Goal: Task Accomplishment & Management: Manage account settings

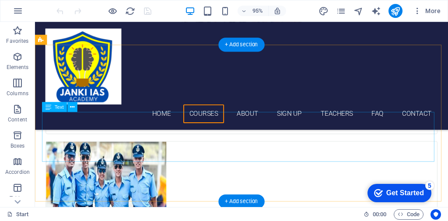
scroll to position [1224, 0]
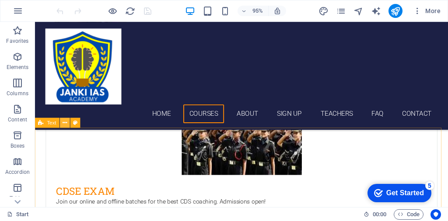
click at [65, 122] on icon at bounding box center [65, 122] width 4 height 9
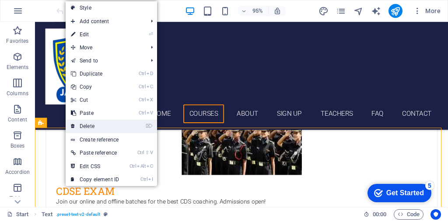
click at [88, 125] on link "⌦ Delete" at bounding box center [95, 126] width 59 height 13
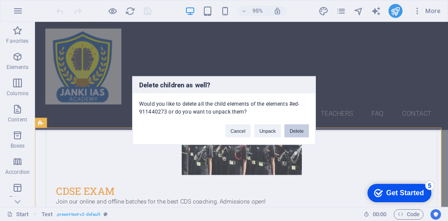
click at [299, 129] on button "Delete" at bounding box center [296, 131] width 24 height 13
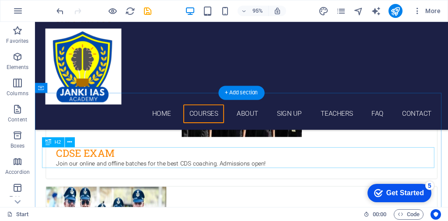
scroll to position [1268, 0]
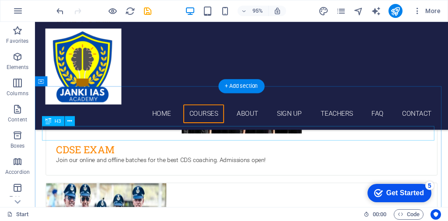
click at [70, 123] on icon at bounding box center [69, 121] width 4 height 9
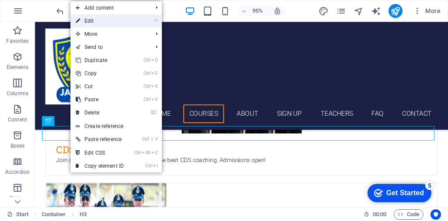
click at [96, 23] on link "⏎ Edit" at bounding box center [99, 20] width 59 height 13
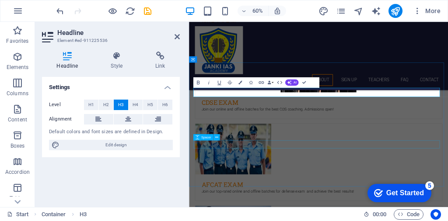
scroll to position [1180, 0]
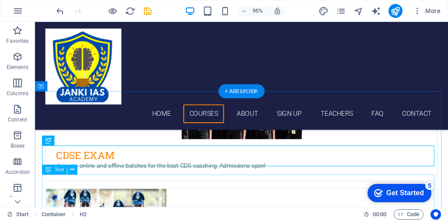
scroll to position [1262, 0]
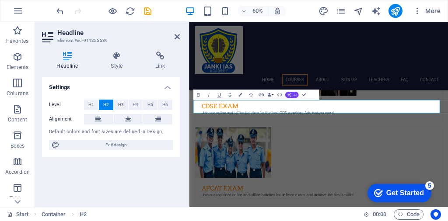
click at [293, 95] on span "AI" at bounding box center [294, 94] width 3 height 3
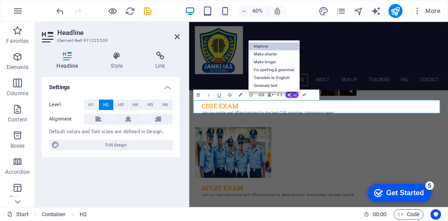
click at [267, 45] on link "Improve" at bounding box center [273, 46] width 51 height 8
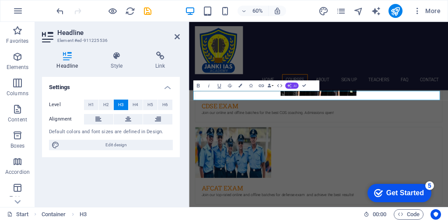
click at [296, 84] on button "AI" at bounding box center [292, 86] width 14 height 6
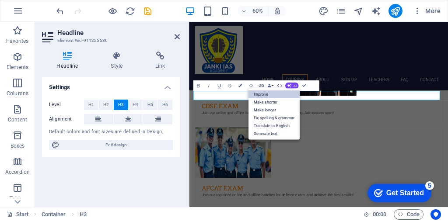
click at [263, 95] on link "Improve" at bounding box center [273, 94] width 51 height 8
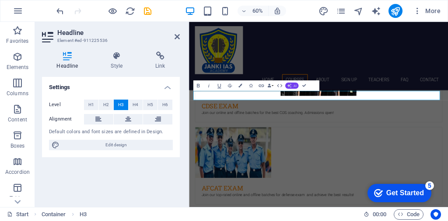
click at [296, 87] on span "AI" at bounding box center [294, 85] width 3 height 3
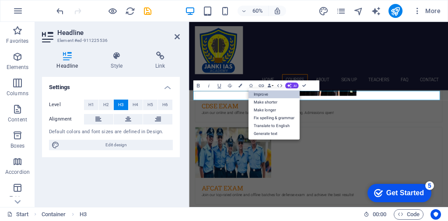
click at [261, 94] on link "Improve" at bounding box center [273, 94] width 51 height 8
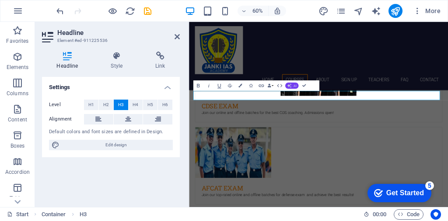
click at [291, 85] on button "AI" at bounding box center [292, 86] width 14 height 6
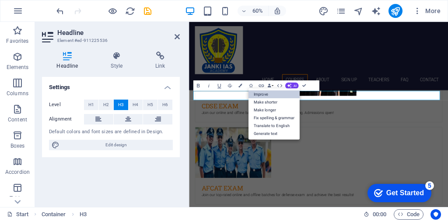
click at [268, 93] on link "Improve" at bounding box center [273, 94] width 51 height 8
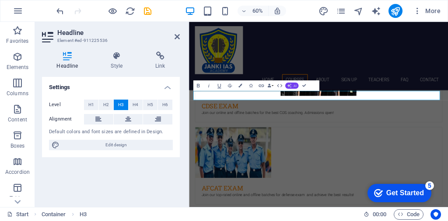
click at [293, 86] on span "AI" at bounding box center [294, 85] width 3 height 3
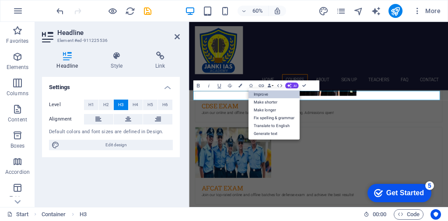
click at [262, 94] on link "Improve" at bounding box center [273, 94] width 51 height 8
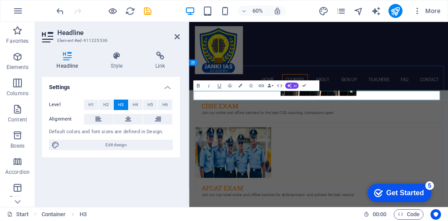
drag, startPoint x: 483, startPoint y: 145, endPoint x: 325, endPoint y: 150, distance: 158.3
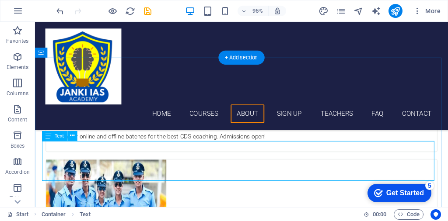
scroll to position [1306, 0]
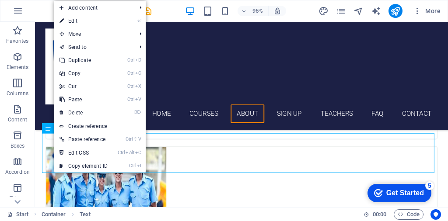
drag, startPoint x: 76, startPoint y: 19, endPoint x: 88, endPoint y: 64, distance: 47.0
click at [76, 19] on link "⏎ Edit" at bounding box center [83, 20] width 59 height 13
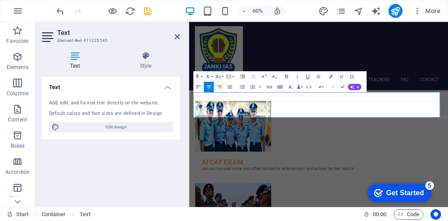
drag, startPoint x: 574, startPoint y: 178, endPoint x: 376, endPoint y: 117, distance: 207.4
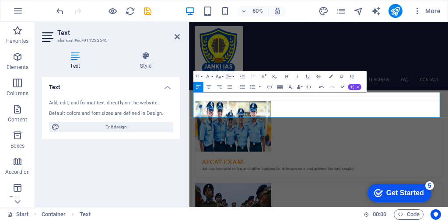
click at [355, 87] on button "AI" at bounding box center [355, 87] width 14 height 6
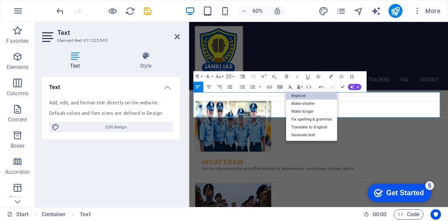
click at [298, 98] on link "Improve" at bounding box center [311, 96] width 51 height 8
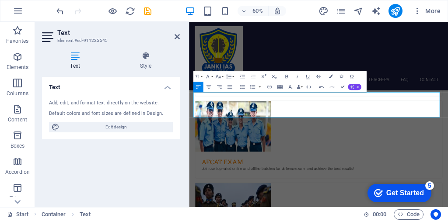
click at [356, 88] on span "AI" at bounding box center [357, 86] width 3 height 3
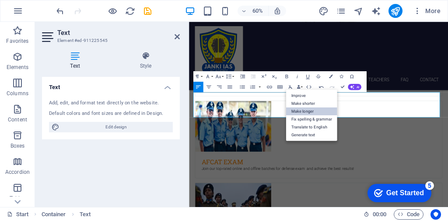
click at [305, 111] on link "Make longer" at bounding box center [311, 112] width 51 height 8
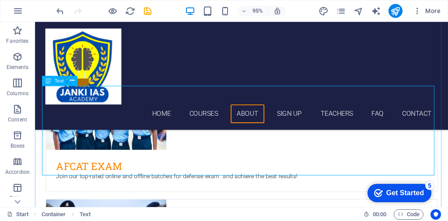
scroll to position [1394, 0]
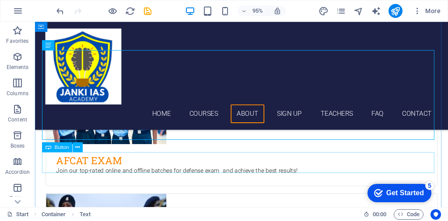
click at [55, 149] on span "Button" at bounding box center [62, 147] width 14 height 5
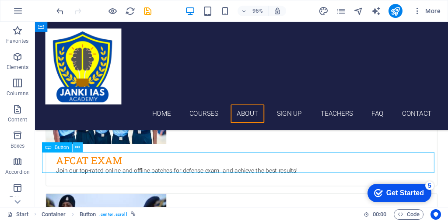
click at [77, 147] on icon at bounding box center [78, 147] width 4 height 9
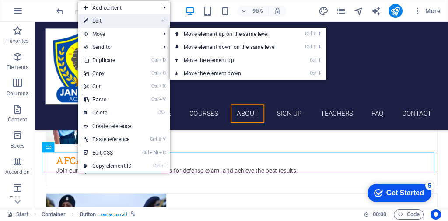
click at [101, 19] on link "⏎ Edit" at bounding box center [107, 20] width 59 height 13
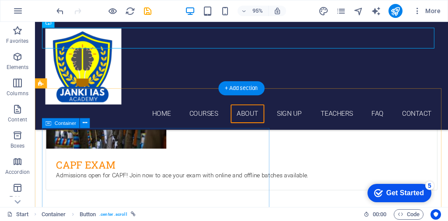
scroll to position [1437, 0]
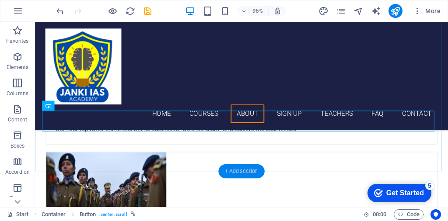
click at [233, 171] on div "+ Add section" at bounding box center [241, 171] width 46 height 14
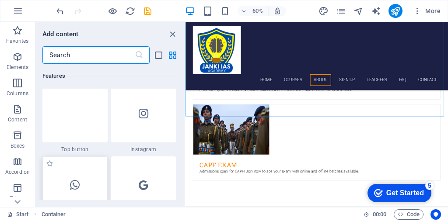
scroll to position [4196, 0]
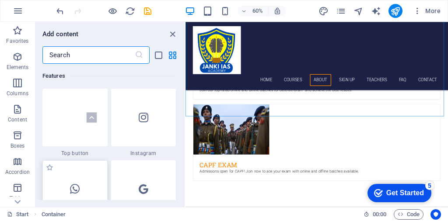
click at [71, 188] on icon at bounding box center [75, 189] width 10 height 11
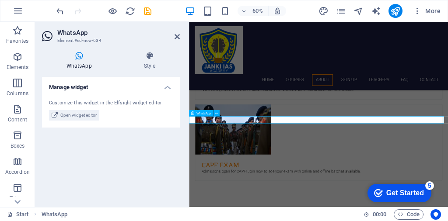
click at [202, 113] on span "WhatsApp" at bounding box center [203, 112] width 14 height 3
click at [213, 114] on button at bounding box center [216, 113] width 6 height 6
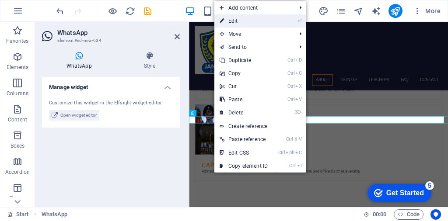
click at [243, 21] on link "⏎ Edit" at bounding box center [243, 20] width 59 height 13
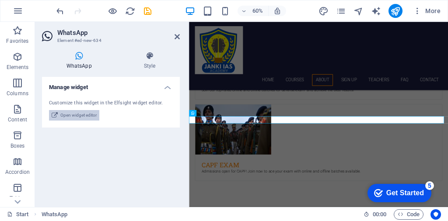
click at [91, 115] on span "Open widget editor" at bounding box center [78, 115] width 36 height 10
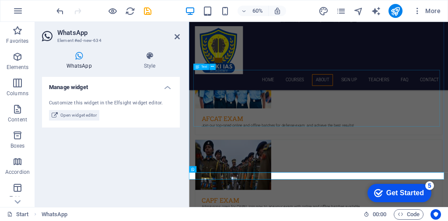
scroll to position [1394, 0]
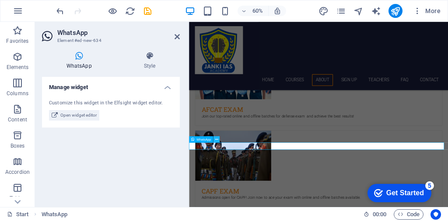
click at [217, 140] on icon at bounding box center [216, 139] width 3 height 6
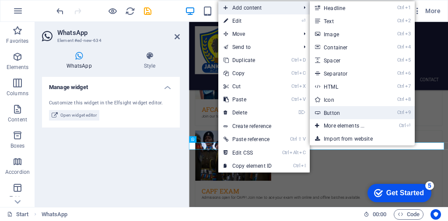
click at [341, 114] on link "Ctrl 9 Button" at bounding box center [345, 112] width 72 height 13
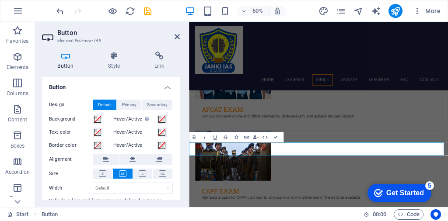
scroll to position [26, 0]
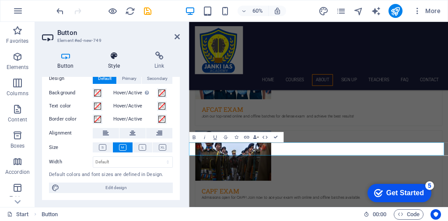
click at [111, 54] on icon at bounding box center [114, 56] width 43 height 9
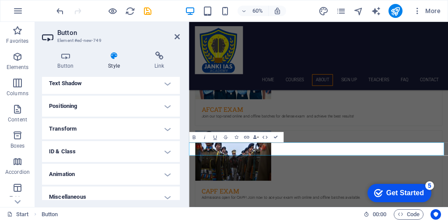
scroll to position [152, 0]
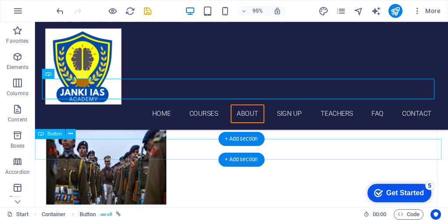
scroll to position [1481, 0]
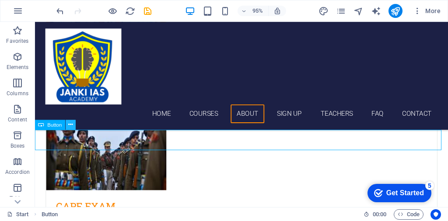
click at [70, 125] on icon at bounding box center [70, 125] width 4 height 9
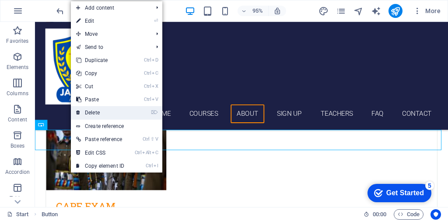
click at [93, 112] on link "⌦ Delete" at bounding box center [100, 112] width 59 height 13
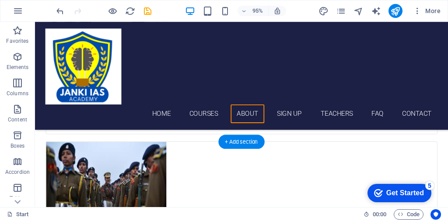
scroll to position [1437, 0]
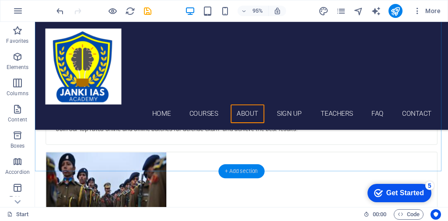
click at [243, 170] on div "+ Add section" at bounding box center [241, 171] width 46 height 14
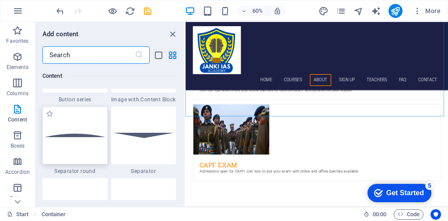
scroll to position [2098, 0]
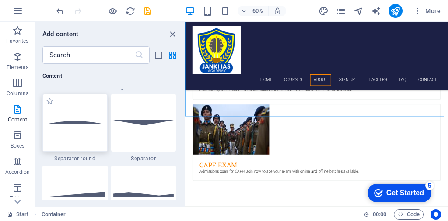
drag, startPoint x: 85, startPoint y: 123, endPoint x: 544, endPoint y: 530, distance: 613.4
click at [85, 123] on img at bounding box center [75, 123] width 61 height 4
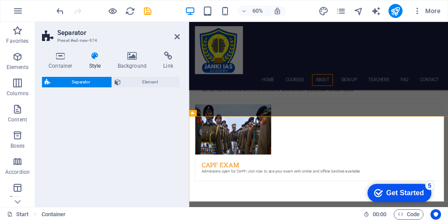
select select "circle"
select select "rem"
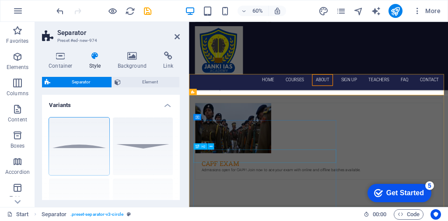
scroll to position [1394, 0]
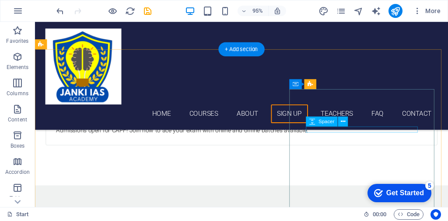
scroll to position [1568, 0]
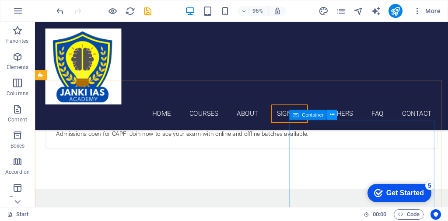
click at [331, 115] on icon at bounding box center [332, 115] width 4 height 9
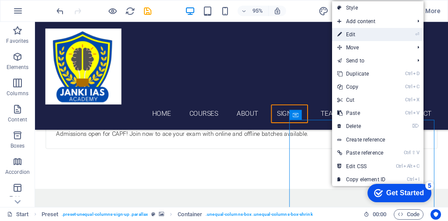
click at [355, 34] on link "⏎ Edit" at bounding box center [361, 34] width 59 height 13
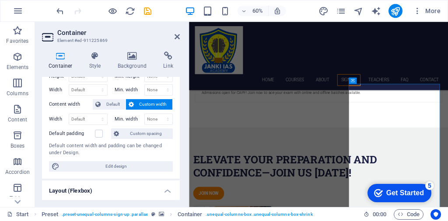
scroll to position [44, 0]
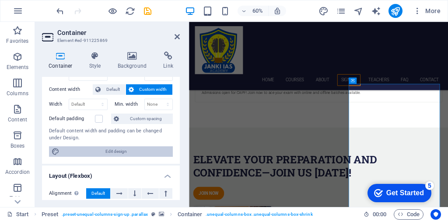
click at [117, 150] on span "Edit design" at bounding box center [116, 151] width 108 height 10
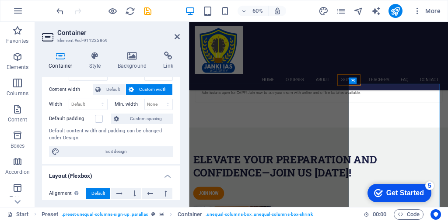
select select "px"
select select "300"
select select "px"
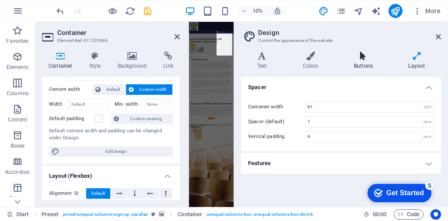
scroll to position [87, 0]
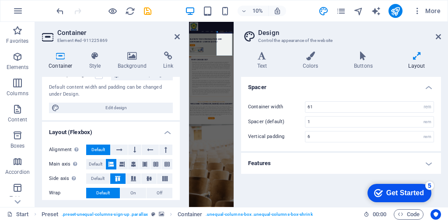
click at [424, 167] on h4 "Features" at bounding box center [341, 163] width 200 height 21
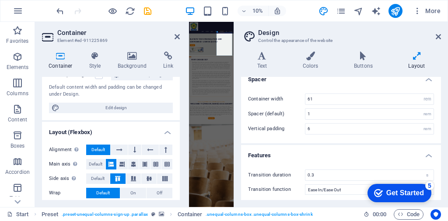
scroll to position [10, 0]
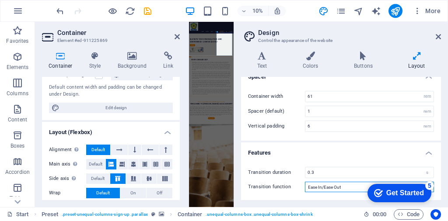
click at [311, 189] on select "Ease Ease In Ease Out Ease In/Ease Out Linear" at bounding box center [369, 187] width 129 height 10
click at [240, 139] on div "Variants Text Colors Buttons Layout Text Standard Bold Links Font color Font Ro…" at bounding box center [341, 126] width 214 height 163
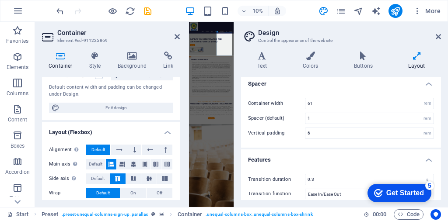
scroll to position [0, 0]
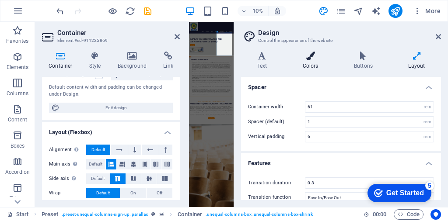
click at [314, 64] on h4 "Colors" at bounding box center [311, 61] width 51 height 18
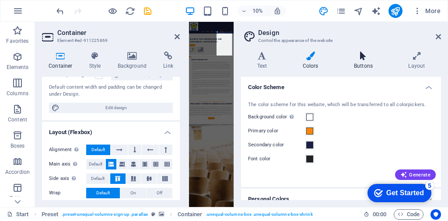
click at [359, 66] on h4 "Buttons" at bounding box center [364, 61] width 54 height 18
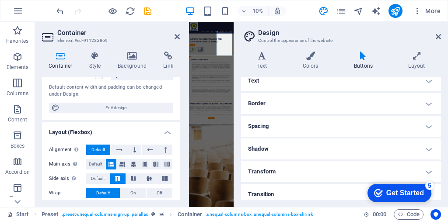
scroll to position [83, 0]
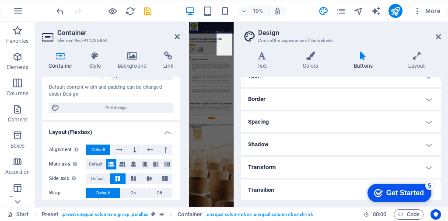
click at [328, 191] on h4 "Transition" at bounding box center [341, 190] width 200 height 21
click at [317, 191] on h4 "Transition" at bounding box center [341, 188] width 200 height 16
click at [434, 190] on div "checkmark Get Started 5 First Steps in the Editor Let's guide you through the t…" at bounding box center [398, 193] width 72 height 26
click at [431, 170] on h4 "Transform" at bounding box center [341, 167] width 200 height 21
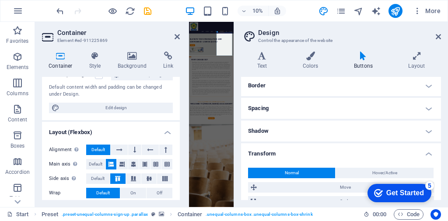
scroll to position [75, 0]
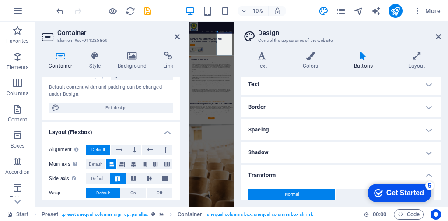
click at [427, 154] on h4 "Shadow" at bounding box center [341, 152] width 200 height 21
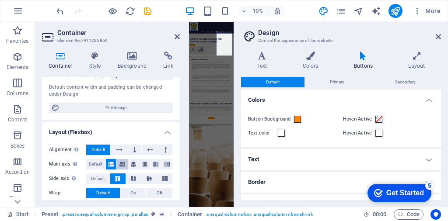
scroll to position [0, 0]
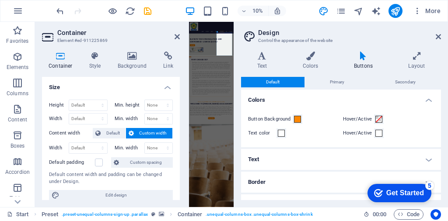
click at [167, 88] on h4 "Size" at bounding box center [111, 85] width 138 height 16
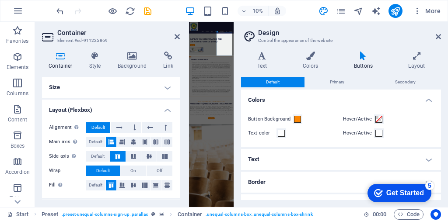
scroll to position [121, 0]
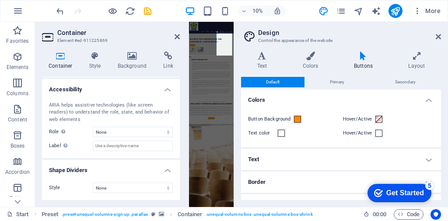
click at [47, 37] on icon at bounding box center [48, 37] width 13 height 14
click at [170, 65] on h4 "Link" at bounding box center [167, 61] width 23 height 18
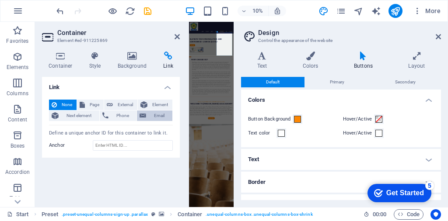
click at [156, 116] on span "Email" at bounding box center [159, 116] width 21 height 10
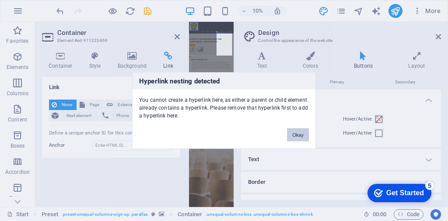
click at [303, 134] on button "Okay" at bounding box center [298, 135] width 22 height 13
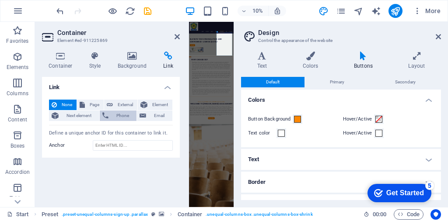
click at [113, 116] on span "Phone" at bounding box center [122, 116] width 23 height 10
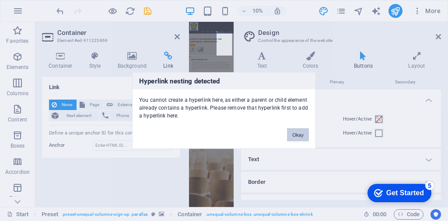
click at [298, 136] on button "Okay" at bounding box center [298, 135] width 22 height 13
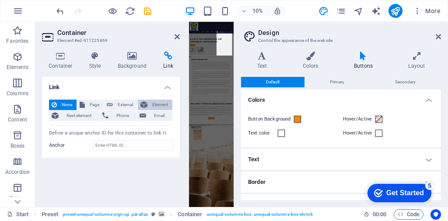
click at [155, 103] on span "Element" at bounding box center [160, 105] width 20 height 10
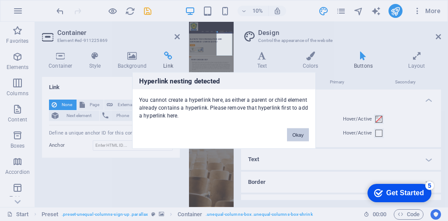
click at [301, 136] on button "Okay" at bounding box center [298, 135] width 22 height 13
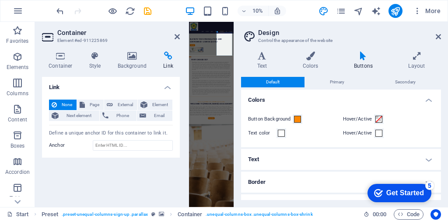
click at [166, 88] on h4 "Link" at bounding box center [111, 85] width 138 height 16
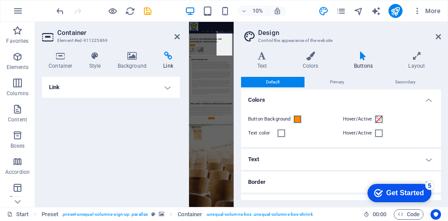
click at [168, 86] on h4 "Link" at bounding box center [111, 87] width 138 height 21
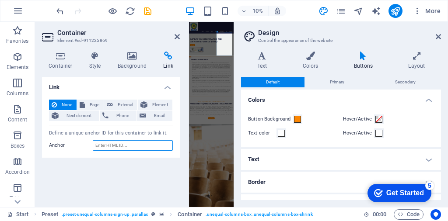
click at [132, 146] on input "Anchor" at bounding box center [133, 145] width 80 height 10
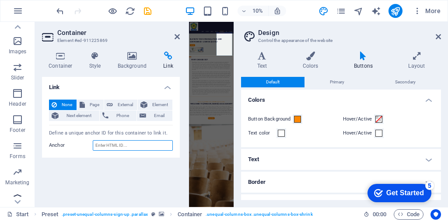
scroll to position [208, 0]
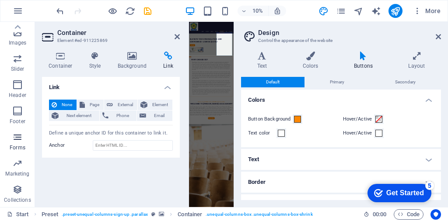
click at [17, 140] on icon "button" at bounding box center [17, 137] width 10 height 10
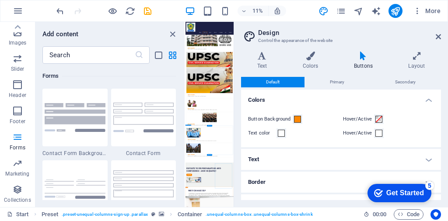
scroll to position [1768, 0]
click at [438, 35] on icon at bounding box center [437, 36] width 5 height 7
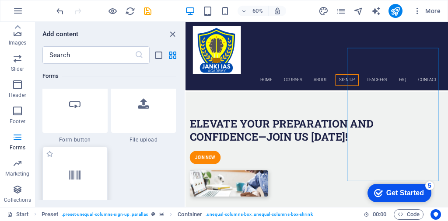
scroll to position [6950, 0]
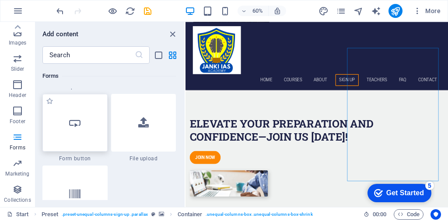
click at [84, 126] on div at bounding box center [74, 123] width 65 height 58
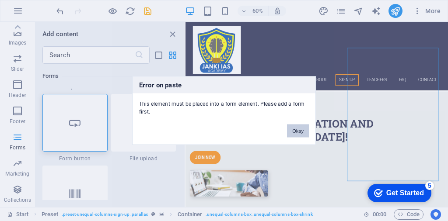
click at [299, 131] on button "Okay" at bounding box center [298, 131] width 22 height 13
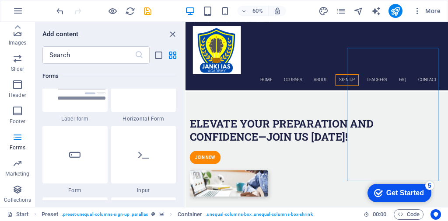
scroll to position [6513, 0]
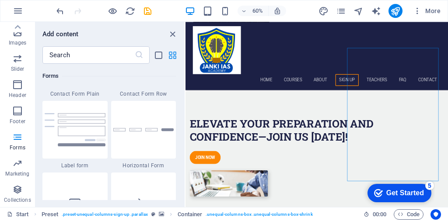
click at [174, 53] on icon "grid-view" at bounding box center [172, 55] width 10 height 10
click at [170, 59] on icon "grid-view" at bounding box center [172, 55] width 10 height 10
click at [74, 135] on img at bounding box center [75, 129] width 61 height 33
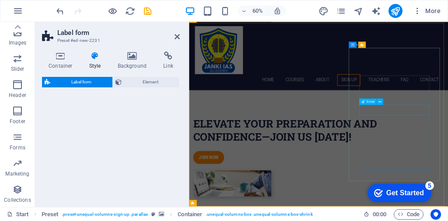
drag, startPoint x: 344, startPoint y: 125, endPoint x: 507, endPoint y: 179, distance: 171.1
select select "rem"
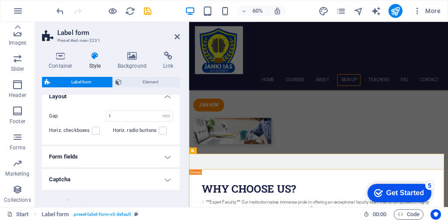
scroll to position [0, 0]
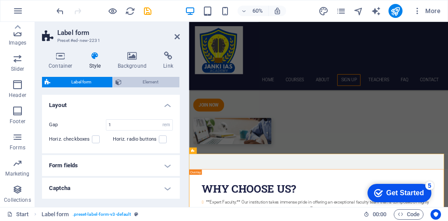
click at [145, 84] on span "Element" at bounding box center [150, 82] width 52 height 10
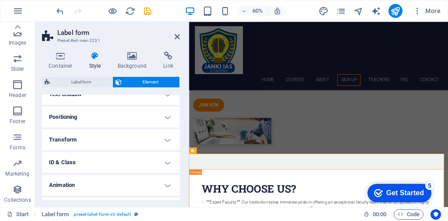
scroll to position [170, 0]
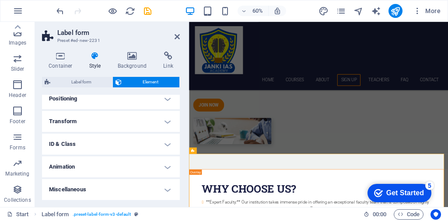
click at [161, 139] on h4 "ID & Class" at bounding box center [111, 144] width 138 height 21
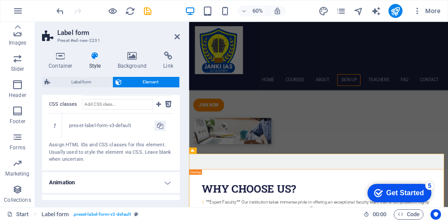
scroll to position [273, 0]
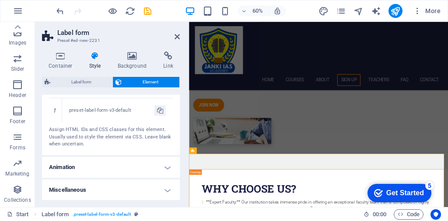
click at [165, 188] on h4 "Miscellaneous" at bounding box center [111, 190] width 138 height 21
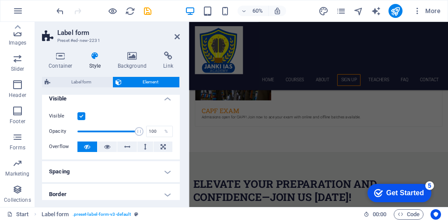
scroll to position [0, 0]
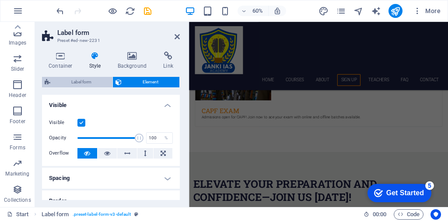
click at [89, 81] on span "Label form" at bounding box center [81, 82] width 57 height 10
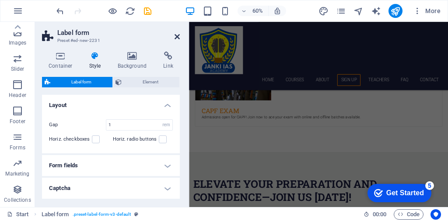
click at [176, 37] on icon at bounding box center [176, 36] width 5 height 7
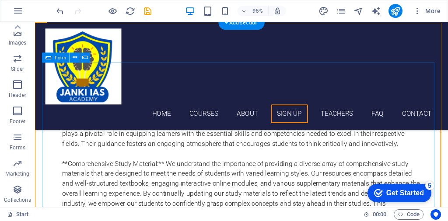
scroll to position [1933, 0]
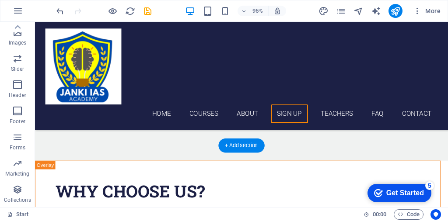
scroll to position [1801, 0]
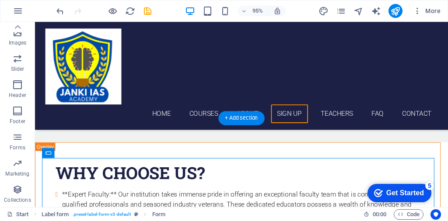
drag, startPoint x: 85, startPoint y: 206, endPoint x: 79, endPoint y: 189, distance: 18.1
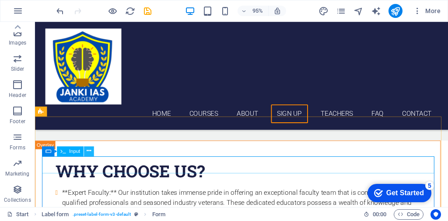
click at [90, 152] on icon at bounding box center [89, 151] width 4 height 9
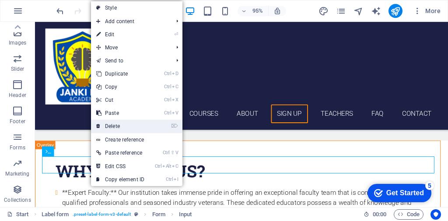
click at [113, 127] on link "⌦ Delete" at bounding box center [120, 126] width 59 height 13
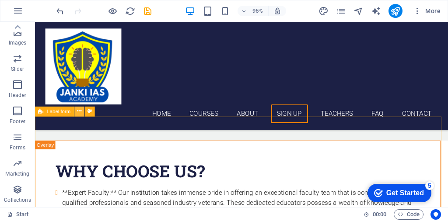
click at [81, 112] on icon at bounding box center [79, 111] width 4 height 9
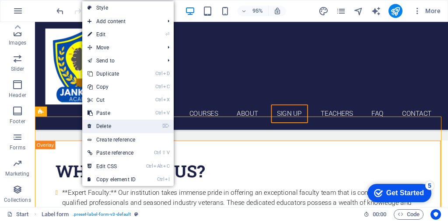
click at [105, 127] on link "⌦ Delete" at bounding box center [111, 126] width 59 height 13
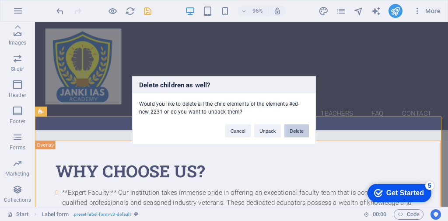
click at [294, 132] on button "Delete" at bounding box center [296, 131] width 24 height 13
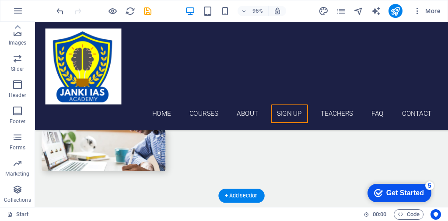
scroll to position [1749, 0]
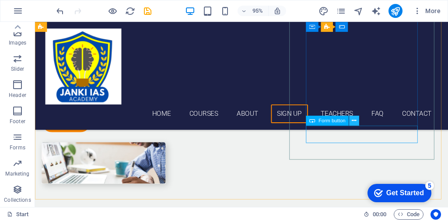
click at [355, 123] on icon at bounding box center [353, 120] width 4 height 9
click at [355, 121] on icon at bounding box center [353, 120] width 4 height 9
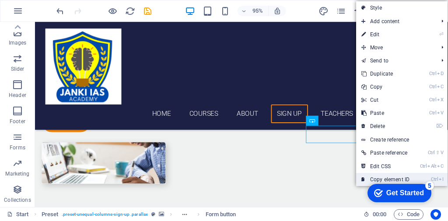
click at [388, 177] on link "Ctrl I Copy element ID" at bounding box center [385, 179] width 59 height 13
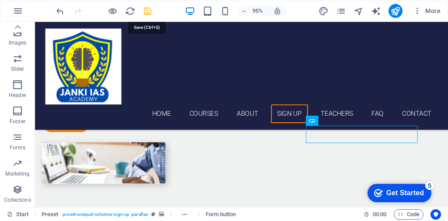
drag, startPoint x: 146, startPoint y: 10, endPoint x: 125, endPoint y: 13, distance: 21.1
click at [146, 10] on icon "save" at bounding box center [148, 11] width 10 height 10
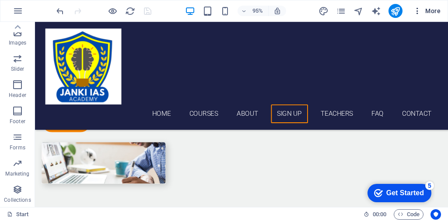
click at [418, 10] on icon "button" at bounding box center [417, 11] width 9 height 9
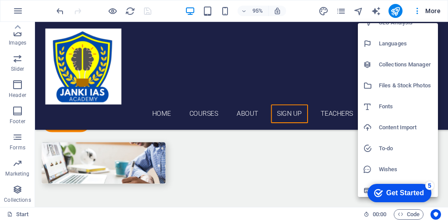
scroll to position [57, 0]
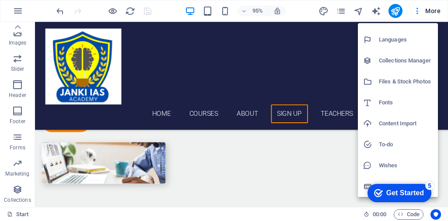
drag, startPoint x: 445, startPoint y: 118, endPoint x: 445, endPoint y: 131, distance: 12.7
click at [445, 131] on div at bounding box center [224, 110] width 448 height 221
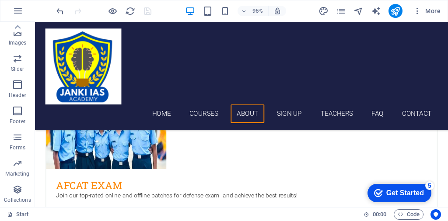
scroll to position [1360, 0]
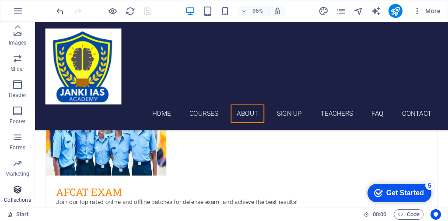
click at [16, 194] on icon "button" at bounding box center [17, 189] width 10 height 10
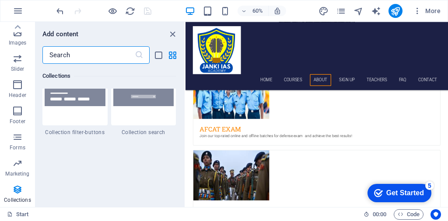
scroll to position [8377, 0]
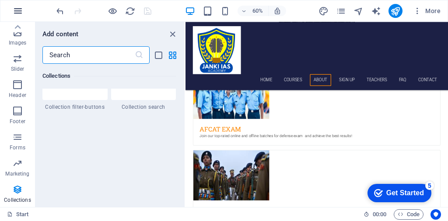
click at [16, 14] on icon "button" at bounding box center [18, 11] width 10 height 10
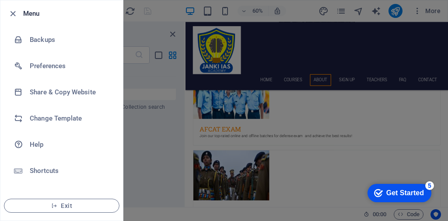
click at [156, 160] on div at bounding box center [224, 110] width 448 height 221
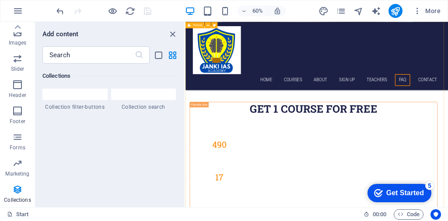
scroll to position [3102, 0]
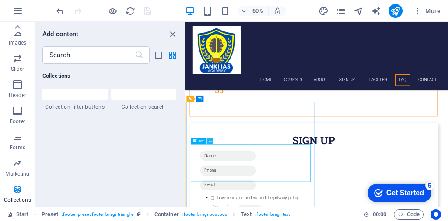
click at [209, 141] on icon at bounding box center [210, 141] width 3 height 6
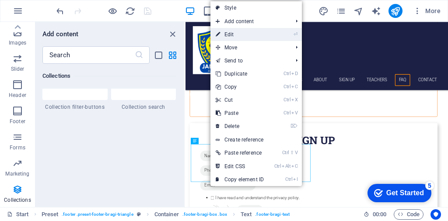
click at [250, 38] on link "⏎ Edit" at bounding box center [239, 34] width 59 height 13
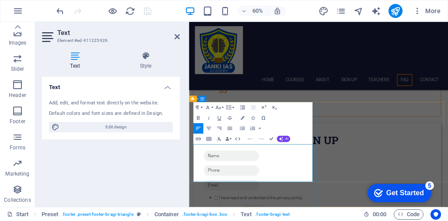
drag, startPoint x: 207, startPoint y: 242, endPoint x: 336, endPoint y: 243, distance: 129.4
click at [104, 182] on div "Text Add, edit, and format text directly on the website. Default colors and fon…" at bounding box center [111, 138] width 138 height 123
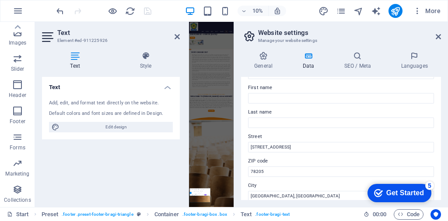
scroll to position [0, 0]
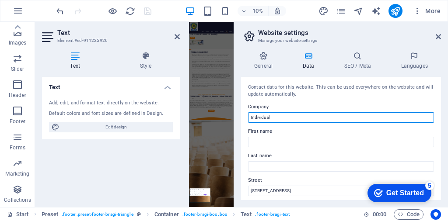
drag, startPoint x: 273, startPoint y: 117, endPoint x: 242, endPoint y: 117, distance: 30.6
click at [242, 117] on div "Contact data for this website. This can be used everywhere on the website and w…" at bounding box center [341, 138] width 200 height 123
type input "j"
type input "[PERSON_NAME] IAS ACADEMY"
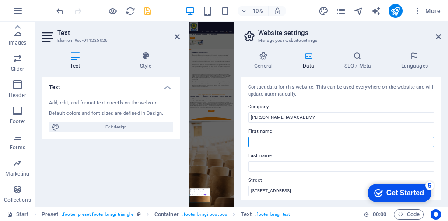
click at [254, 139] on input "First name" at bounding box center [341, 142] width 186 height 10
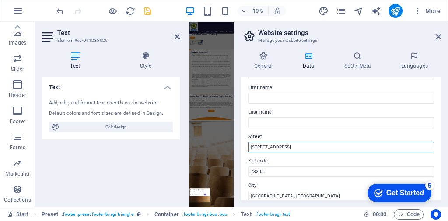
click at [301, 146] on input "[STREET_ADDRESS]" at bounding box center [341, 147] width 186 height 10
drag, startPoint x: 295, startPoint y: 150, endPoint x: 246, endPoint y: 146, distance: 49.2
click at [246, 146] on div "Contact data for this website. This can be used everywhere on the website and w…" at bounding box center [341, 138] width 200 height 123
paste input "4A Surajmukhi Path, Zoo Rd, opposite NRL Petrol Pump, [GEOGRAPHIC_DATA], [GEOGR…"
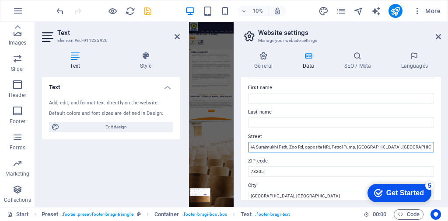
drag, startPoint x: 414, startPoint y: 146, endPoint x: 432, endPoint y: 146, distance: 18.4
click at [432, 146] on div "Contact data for this website. This can be used everywhere on the website and w…" at bounding box center [341, 138] width 200 height 123
type input "4A Surajmukhi Path, Zoo Rd, opposite NRL Petrol Pump, [GEOGRAPHIC_DATA], [GEOGR…"
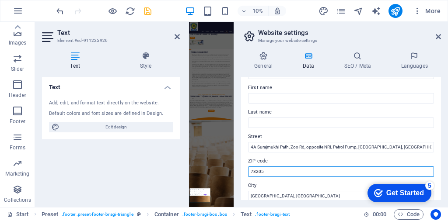
drag, startPoint x: 266, startPoint y: 172, endPoint x: 246, endPoint y: 172, distance: 19.7
click at [246, 172] on div "Contact data for this website. This can be used everywhere on the website and w…" at bounding box center [341, 138] width 200 height 123
paste input "7810"
click at [251, 170] on input "781005" at bounding box center [341, 172] width 186 height 10
type input "781005"
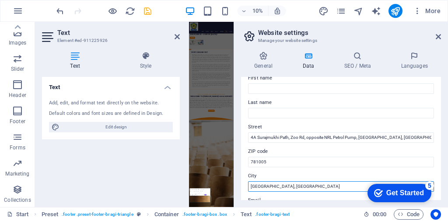
scroll to position [58, 0]
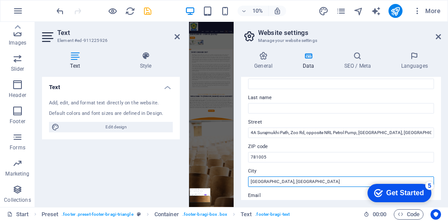
drag, startPoint x: 284, startPoint y: 193, endPoint x: 252, endPoint y: 193, distance: 31.5
click at [252, 193] on div "Contact data for this website. This can be used everywhere on the website and w…" at bounding box center [341, 138] width 200 height 123
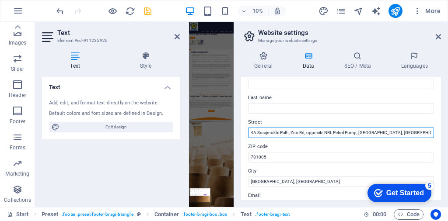
drag, startPoint x: 381, startPoint y: 132, endPoint x: 399, endPoint y: 133, distance: 17.6
click at [399, 133] on input "4A Surajmukhi Path, Zoo Rd, opposite NRL Petrol Pump, [GEOGRAPHIC_DATA], [GEOGR…" at bounding box center [341, 133] width 186 height 10
type input "4A Surajmukhi Path, Zoo Rd, opposite NRL Petrol Pump, Sundarpur, , [GEOGRAPHIC_…"
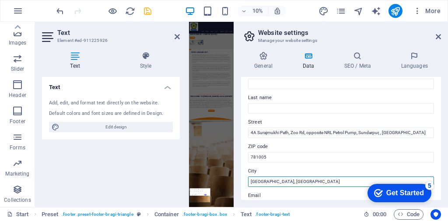
drag, startPoint x: 291, startPoint y: 183, endPoint x: 244, endPoint y: 181, distance: 47.3
click at [244, 181] on div "Contact data for this website. This can be used everywhere on the website and w…" at bounding box center [341, 138] width 200 height 123
paste input "Guwahati"
type input "Guwahati"
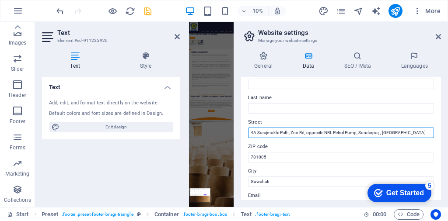
drag, startPoint x: 380, startPoint y: 133, endPoint x: 418, endPoint y: 137, distance: 37.8
click at [418, 137] on input "4A Surajmukhi Path, Zoo Rd, opposite NRL Petrol Pump, Sundarpur, , [GEOGRAPHIC_…" at bounding box center [341, 133] width 186 height 10
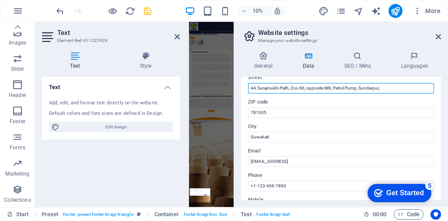
scroll to position [102, 0]
type input "4A Surajmukhi Path, Zoo Rd, opposite NRL Petrol Pump, Sundarpur,"
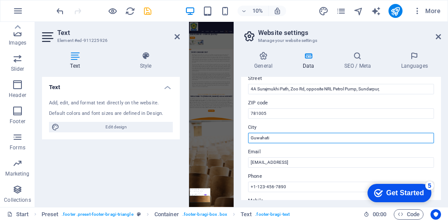
click at [276, 136] on input "Guwahati" at bounding box center [341, 138] width 186 height 10
type input "[GEOGRAPHIC_DATA], [GEOGRAPHIC_DATA]"
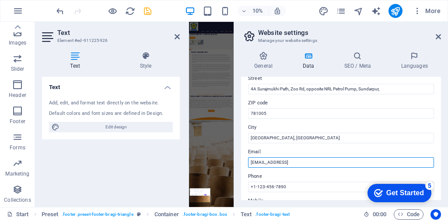
drag, startPoint x: 353, startPoint y: 162, endPoint x: 247, endPoint y: 163, distance: 106.7
click at [247, 163] on div "Contact data for this website. This can be used everywhere on the website and w…" at bounding box center [341, 138] width 200 height 123
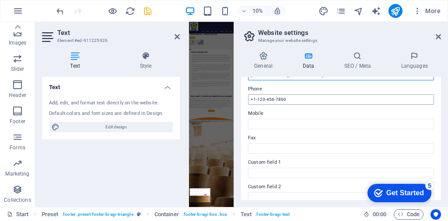
type input "[EMAIL_ADDRESS][DOMAIN_NAME]"
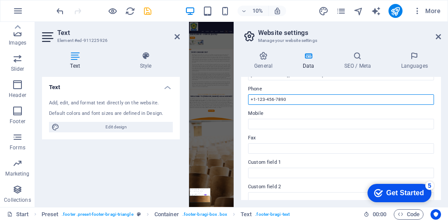
drag, startPoint x: 287, startPoint y: 97, endPoint x: 248, endPoint y: 99, distance: 38.5
click at [248, 99] on input "+1-123-456-7890" at bounding box center [341, 99] width 186 height 10
type input "8638461641"
drag, startPoint x: 282, startPoint y: 100, endPoint x: 239, endPoint y: 100, distance: 42.8
click at [239, 100] on div "General Data SEO / Meta Languages Website name Individual Logo Drag files here,…" at bounding box center [341, 126] width 214 height 163
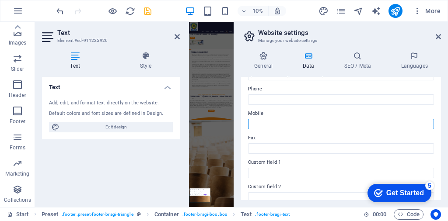
click at [262, 120] on input "Mobile" at bounding box center [341, 124] width 186 height 10
paste input "8638461641"
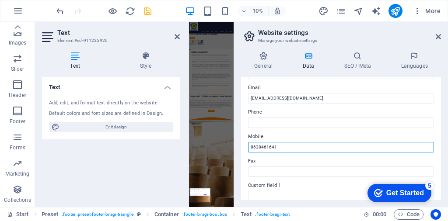
scroll to position [166, 0]
type input "8638461641"
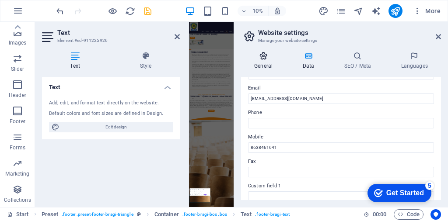
click at [263, 65] on h4 "General" at bounding box center [265, 61] width 48 height 18
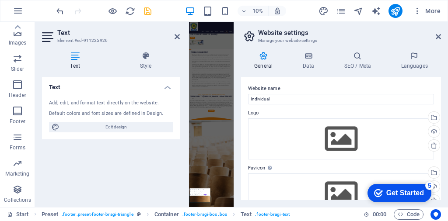
scroll to position [0, 0]
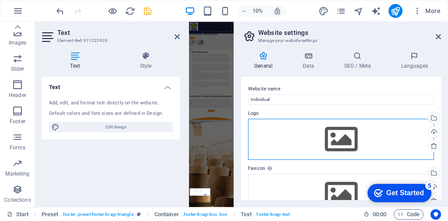
click at [340, 141] on div "Drag files here, click to choose files or select files from Files or our free s…" at bounding box center [341, 139] width 186 height 41
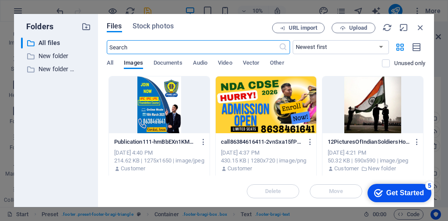
scroll to position [13010, 0]
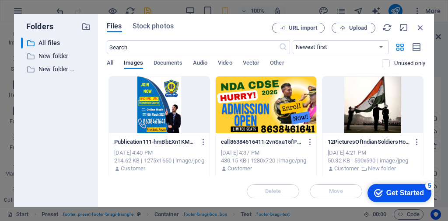
drag, startPoint x: 425, startPoint y: 92, endPoint x: 425, endPoint y: 116, distance: 24.5
click at [425, 116] on div "Files Stock photos URL import Upload ​ Newest first Oldest first Name (A-Z) Nam…" at bounding box center [266, 110] width 336 height 193
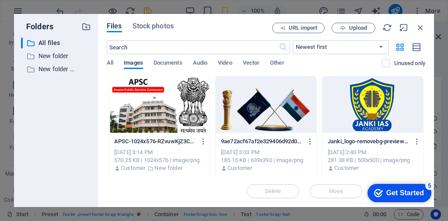
scroll to position [336, 0]
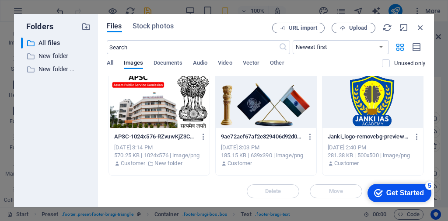
click at [364, 100] on div at bounding box center [372, 99] width 101 height 57
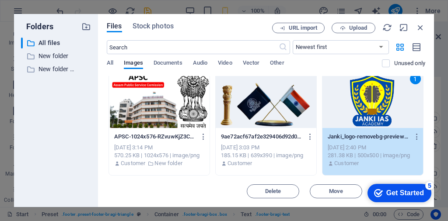
click at [425, 160] on div "Files Stock photos URL import Upload ​ Newest first Oldest first Name (A-Z) Nam…" at bounding box center [266, 110] width 336 height 193
click at [362, 126] on div "1" at bounding box center [372, 99] width 101 height 57
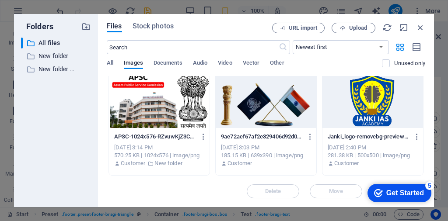
click at [351, 146] on div "[DATE] 2:40 PM" at bounding box center [372, 148] width 90 height 8
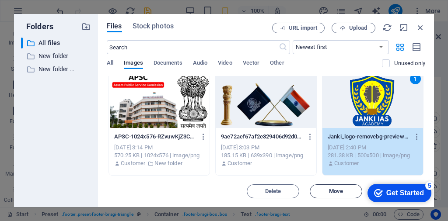
click at [339, 194] on span "Move" at bounding box center [336, 191] width 14 height 5
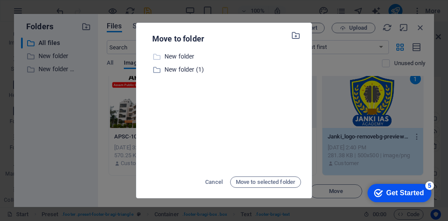
click at [166, 56] on p "New folder" at bounding box center [232, 57] width 136 height 10
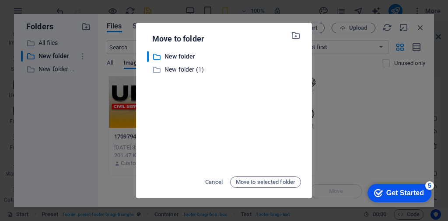
click at [350, 144] on div "Move to folder ​ New folder New folder ​ New folder (1) New folder (1) Cancel M…" at bounding box center [224, 110] width 448 height 221
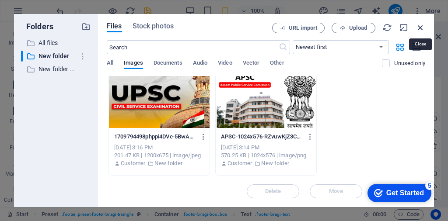
click at [418, 26] on icon "button" at bounding box center [420, 28] width 10 height 10
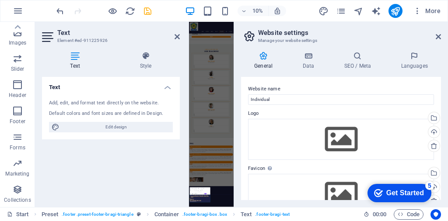
scroll to position [3113, 0]
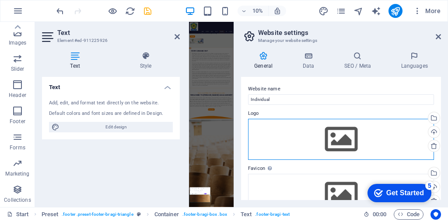
click at [344, 139] on div "Drag files here, click to choose files or select files from Files or our free s…" at bounding box center [341, 139] width 186 height 41
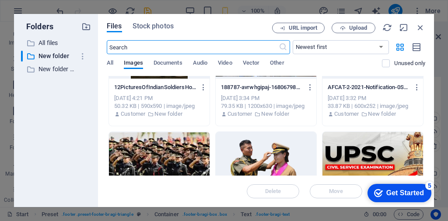
scroll to position [0, 0]
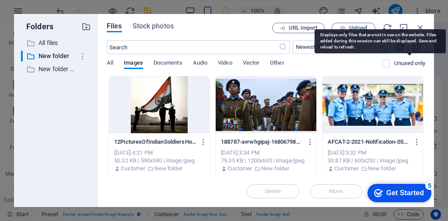
click at [410, 64] on p "Unused only" at bounding box center [409, 63] width 31 height 8
click at [0, 0] on input "checkbox" at bounding box center [0, 0] width 0 height 0
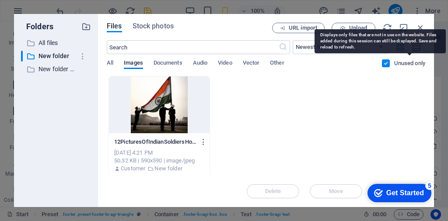
click at [407, 63] on p "Unused only" at bounding box center [409, 63] width 31 height 8
click at [0, 0] on input "checkbox" at bounding box center [0, 0] width 0 height 0
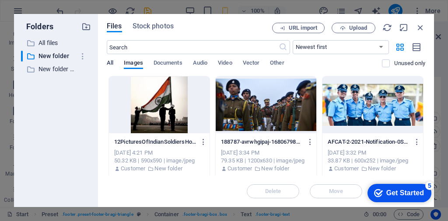
click at [112, 63] on span "All" at bounding box center [110, 64] width 7 height 12
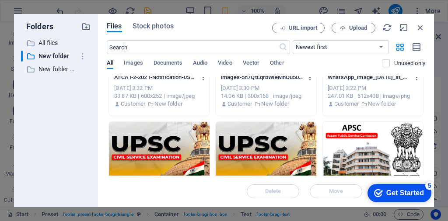
scroll to position [226, 0]
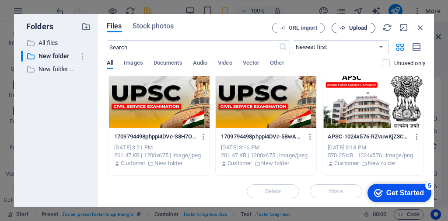
click at [352, 28] on span "Upload" at bounding box center [358, 27] width 18 height 5
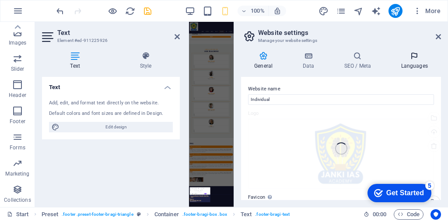
scroll to position [3113, 0]
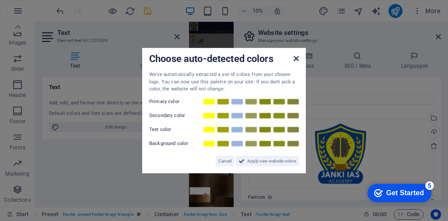
click at [296, 58] on icon at bounding box center [295, 58] width 5 height 7
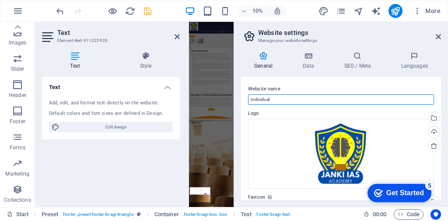
drag, startPoint x: 278, startPoint y: 101, endPoint x: 233, endPoint y: 100, distance: 45.5
click at [233, 100] on aside "Website settings Manage your website settings General Data SEO / Meta Languages…" at bounding box center [340, 114] width 214 height 185
type input "j"
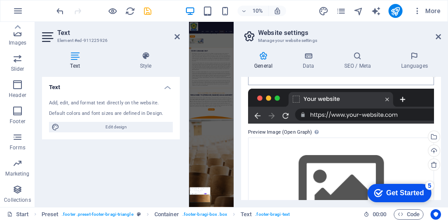
scroll to position [160, 0]
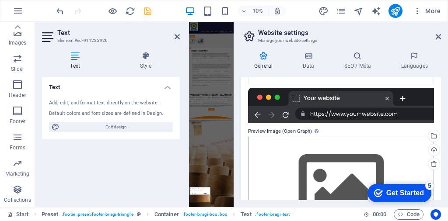
type input "[PERSON_NAME] IAS Academy"
click at [328, 180] on div "Drag files here, click to choose files or select files from Files or our free s…" at bounding box center [341, 187] width 186 height 100
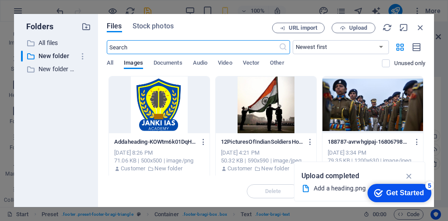
scroll to position [13010, 0]
click at [155, 109] on div at bounding box center [159, 104] width 101 height 57
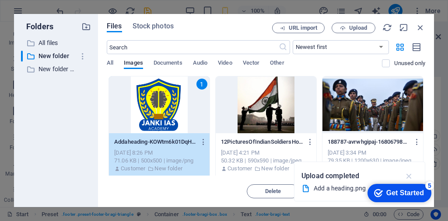
click at [411, 175] on icon "button" at bounding box center [409, 176] width 10 height 10
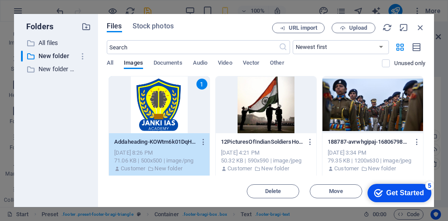
click at [406, 192] on div "Get Started" at bounding box center [405, 193] width 38 height 8
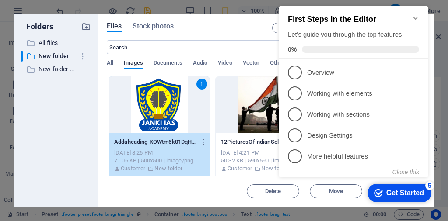
click at [417, 15] on icon "Minimize checklist" at bounding box center [415, 18] width 7 height 7
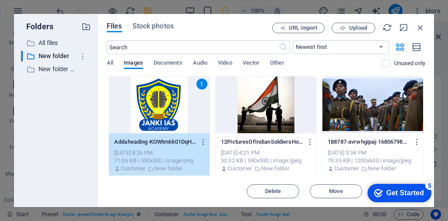
click at [421, 180] on html "checkmark Get Started 5 First Steps in the Editor Let's guide you through the t…" at bounding box center [397, 193] width 74 height 26
click at [364, 45] on select "Newest first Oldest first Name (A-Z) Name (Z-A) Size (0-9) Size (9-0) Resolutio…" at bounding box center [340, 47] width 96 height 14
click at [351, 30] on span "Upload" at bounding box center [358, 27] width 18 height 5
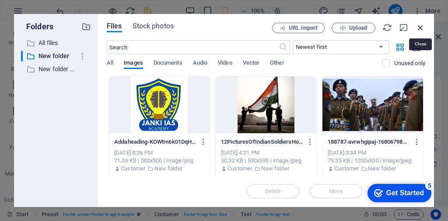
click at [423, 27] on icon "button" at bounding box center [420, 28] width 10 height 10
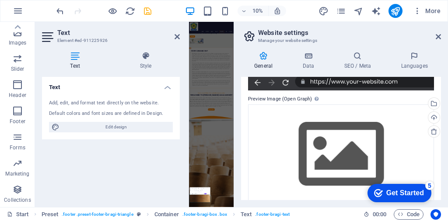
scroll to position [203, 0]
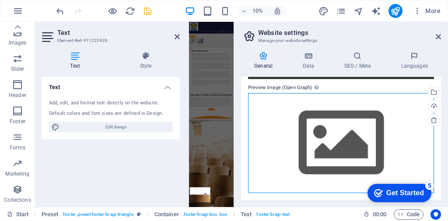
click at [283, 137] on div "Drag files here, click to choose files or select files from Files or our free s…" at bounding box center [341, 143] width 186 height 100
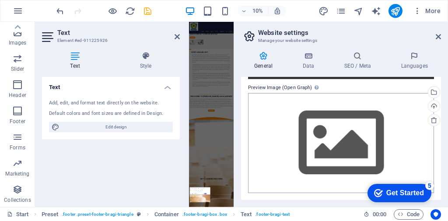
scroll to position [13010, 0]
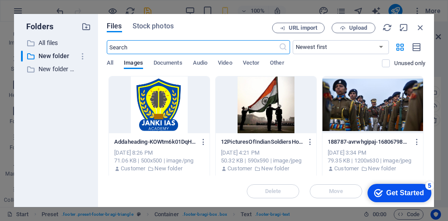
click at [171, 111] on div at bounding box center [159, 104] width 101 height 57
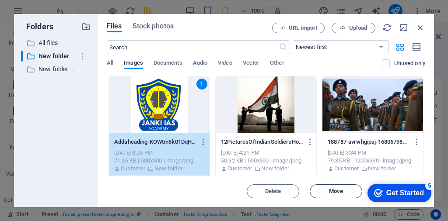
click at [336, 196] on button "Move" at bounding box center [335, 191] width 52 height 14
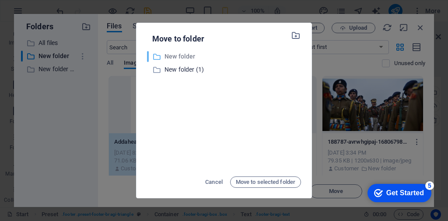
click at [166, 58] on p "New folder" at bounding box center [232, 57] width 136 height 10
click at [213, 181] on span "Cancel" at bounding box center [213, 182] width 17 height 10
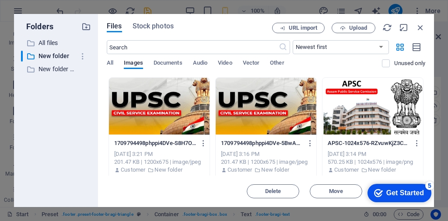
scroll to position [226, 0]
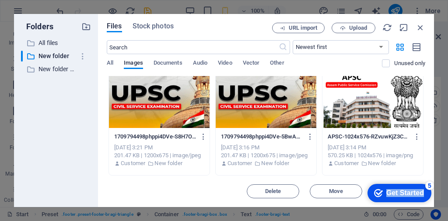
drag, startPoint x: 382, startPoint y: 196, endPoint x: 785, endPoint y: 323, distance: 422.6
click at [424, 180] on html "checkmark Get Started 5 First Steps in the Editor Let's guide you through the t…" at bounding box center [397, 193] width 74 height 26
drag, startPoint x: 424, startPoint y: 168, endPoint x: 50, endPoint y: 24, distance: 401.2
click at [432, 184] on div "5" at bounding box center [429, 185] width 9 height 9
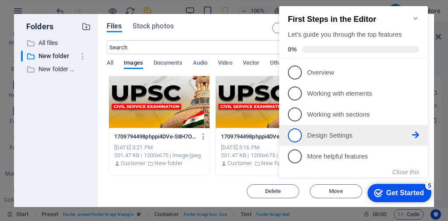
click at [306, 130] on link "4 Design Settings - incomplete" at bounding box center [353, 136] width 131 height 14
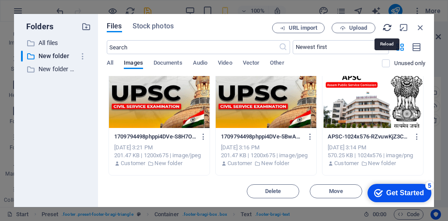
click at [387, 28] on icon "button" at bounding box center [387, 28] width 10 height 10
click at [420, 28] on icon "button" at bounding box center [420, 28] width 10 height 10
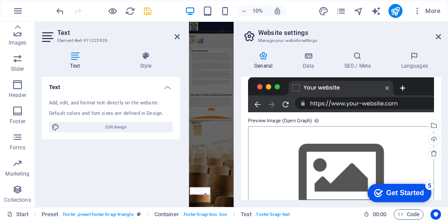
scroll to position [203, 0]
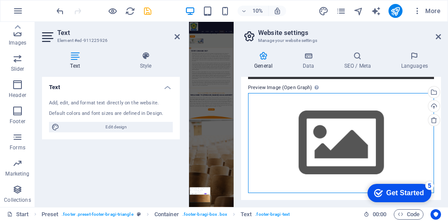
click at [316, 140] on div "Drag files here, click to choose files or select files from Files or our free s…" at bounding box center [341, 143] width 186 height 100
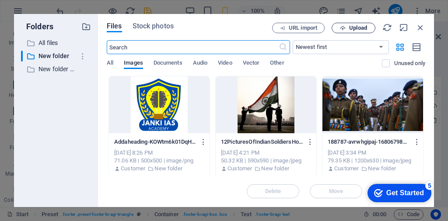
click at [357, 28] on span "Upload" at bounding box center [358, 27] width 18 height 5
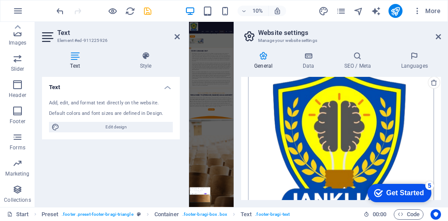
scroll to position [278, 0]
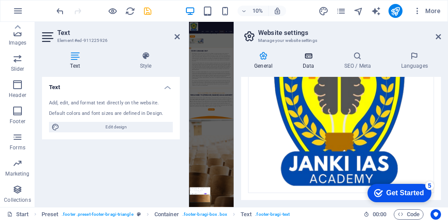
click at [310, 63] on h4 "Data" at bounding box center [310, 61] width 42 height 18
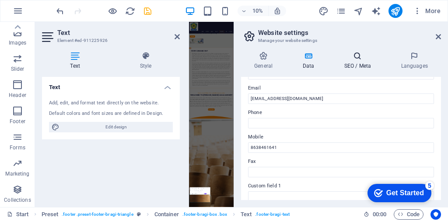
click at [354, 62] on h4 "SEO / Meta" at bounding box center [358, 61] width 57 height 18
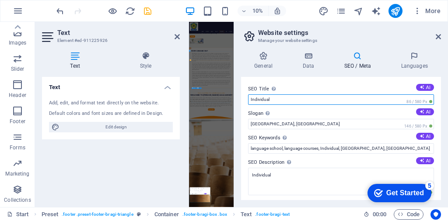
drag, startPoint x: 466, startPoint y: 120, endPoint x: 563, endPoint y: 750, distance: 637.4
drag, startPoint x: 278, startPoint y: 98, endPoint x: 248, endPoint y: 98, distance: 29.7
click at [248, 98] on input "Individual" at bounding box center [341, 99] width 186 height 10
type input "j"
type input "J"
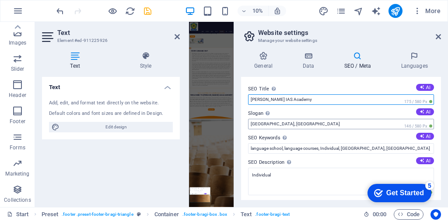
type input "[PERSON_NAME] IAS Academy"
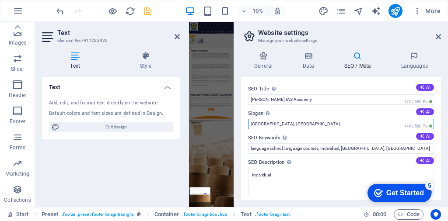
drag, startPoint x: 285, startPoint y: 123, endPoint x: 235, endPoint y: 122, distance: 49.8
click at [235, 122] on aside "Website settings Manage your website settings General Data SEO / Meta Languages…" at bounding box center [340, 114] width 214 height 185
type input "No.1 Coaching Institute"
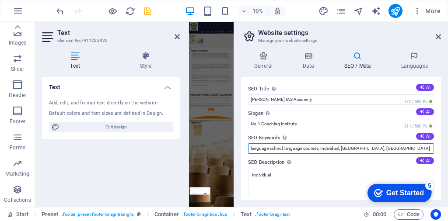
drag, startPoint x: 379, startPoint y: 147, endPoint x: 241, endPoint y: 149, distance: 137.7
click at [241, 149] on div "SEO Title The title of your website - make it something that stands out in sear…" at bounding box center [341, 138] width 200 height 123
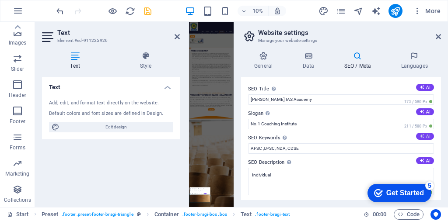
click at [424, 137] on button "AI" at bounding box center [425, 136] width 18 height 7
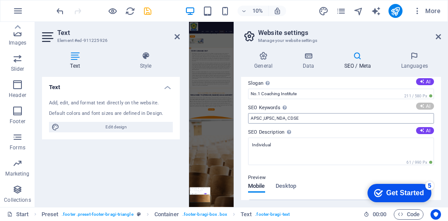
scroll to position [44, 0]
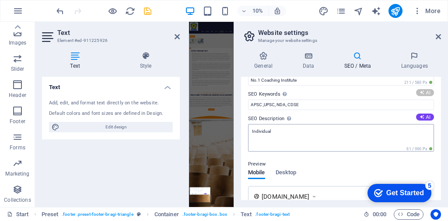
type input "APSC coaching, UPSC preparation, NDA classes, CDS exam training, AFCAT courses,…"
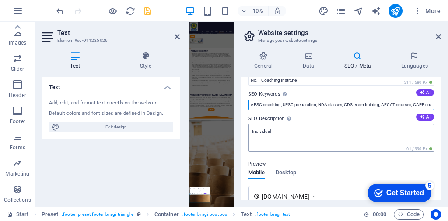
scroll to position [0, 15]
drag, startPoint x: 249, startPoint y: 104, endPoint x: 440, endPoint y: 122, distance: 191.9
click at [440, 122] on div "SEO Title The title of your website - make it something that stands out in sear…" at bounding box center [341, 138] width 200 height 123
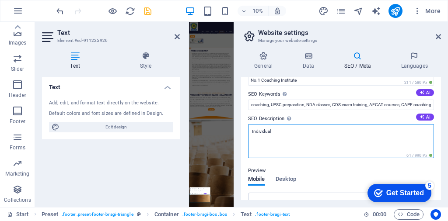
scroll to position [0, 0]
drag, startPoint x: 270, startPoint y: 133, endPoint x: 252, endPoint y: 131, distance: 18.5
click at [252, 131] on textarea "Individual" at bounding box center [341, 141] width 186 height 34
paste textarea "APSC coaching, UPSC preparation, NDA classes, CDS exam training, AFCAT courses,…"
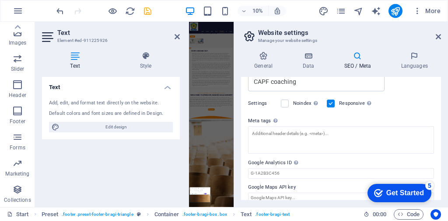
scroll to position [234, 0]
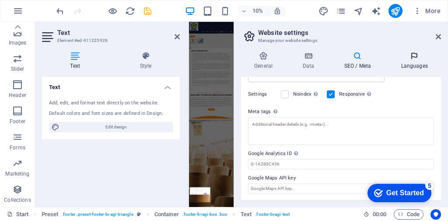
type textarea "APSC coaching, UPSC preparation, NDA classes, CDS exam training, AFCAT courses,…"
click at [407, 62] on h4 "Languages" at bounding box center [413, 61] width 53 height 18
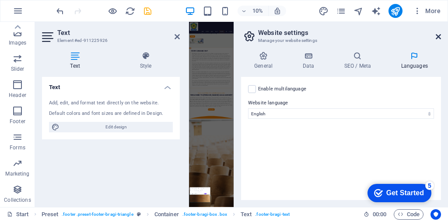
drag, startPoint x: 438, startPoint y: 35, endPoint x: 415, endPoint y: 29, distance: 23.1
click at [438, 35] on icon at bounding box center [437, 36] width 5 height 7
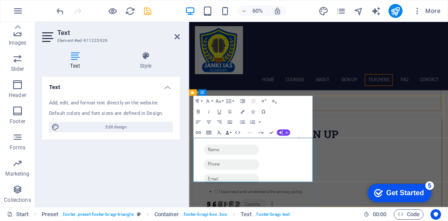
click at [214, 170] on icon "button" at bounding box center [217, 170] width 6 height 6
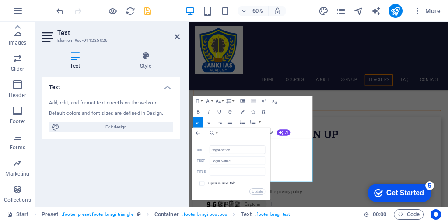
click at [232, 149] on input "/legal-notice" at bounding box center [237, 150] width 56 height 8
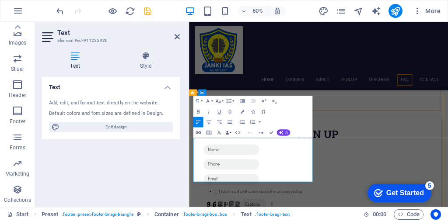
scroll to position [3069, 0]
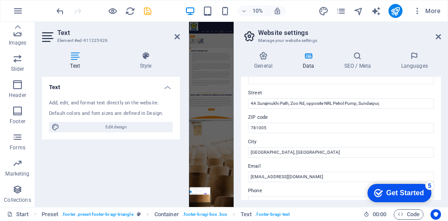
scroll to position [175, 0]
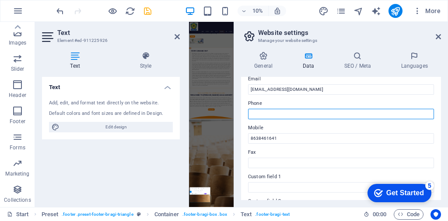
click at [262, 110] on input "Phone" at bounding box center [341, 114] width 186 height 10
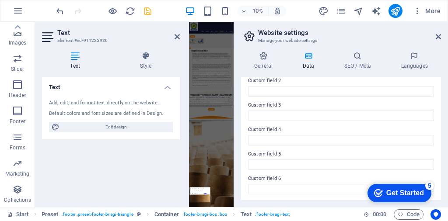
scroll to position [296, 0]
type input "8638461641"
click at [436, 37] on icon at bounding box center [437, 36] width 5 height 7
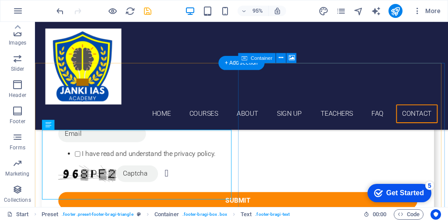
scroll to position [3200, 0]
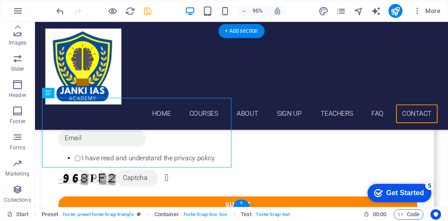
scroll to position [3183, 0]
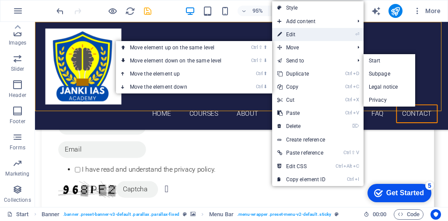
drag, startPoint x: 195, startPoint y: 157, endPoint x: 298, endPoint y: 35, distance: 159.4
click at [298, 35] on link "⏎ Edit" at bounding box center [301, 34] width 59 height 13
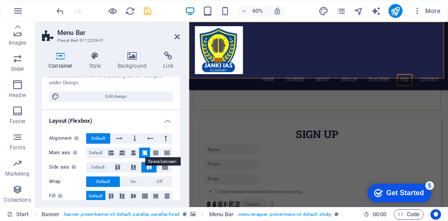
scroll to position [0, 0]
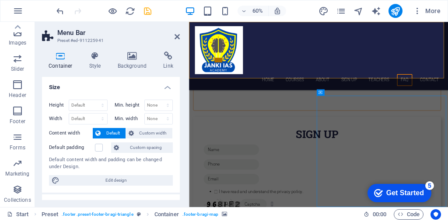
scroll to position [3183, 0]
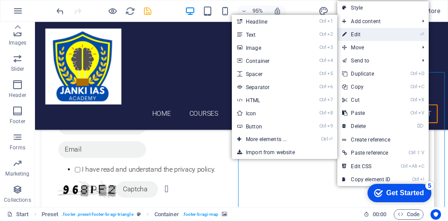
click at [359, 34] on link "⏎ Edit" at bounding box center [366, 34] width 59 height 13
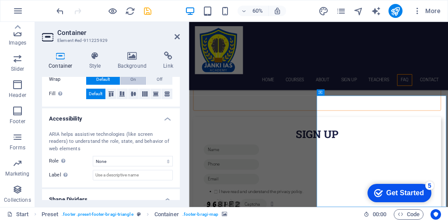
scroll to position [229, 0]
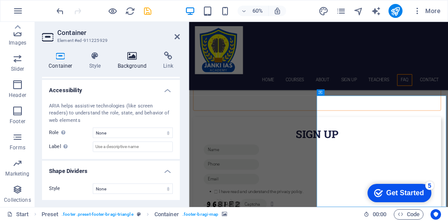
click at [129, 63] on h4 "Background" at bounding box center [134, 61] width 46 height 18
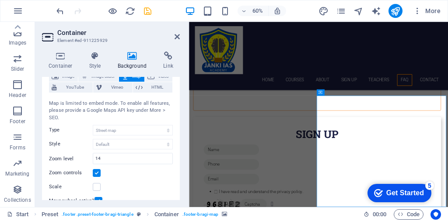
scroll to position [44, 0]
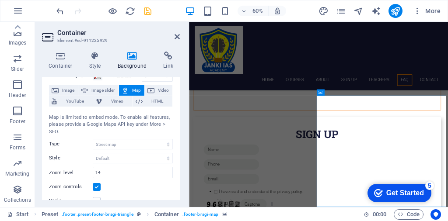
click at [134, 89] on span "Map" at bounding box center [136, 90] width 10 height 10
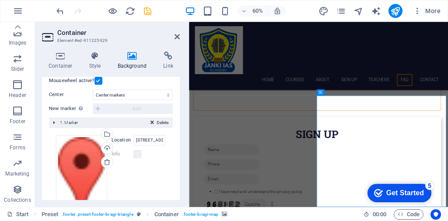
scroll to position [214, 0]
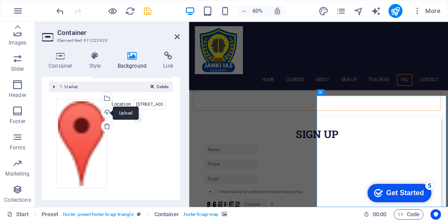
click at [106, 109] on div "Upload" at bounding box center [106, 113] width 13 height 13
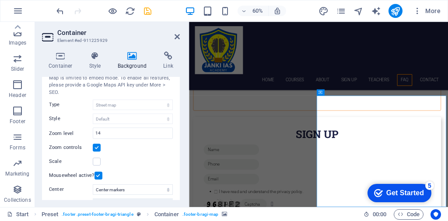
scroll to position [39, 0]
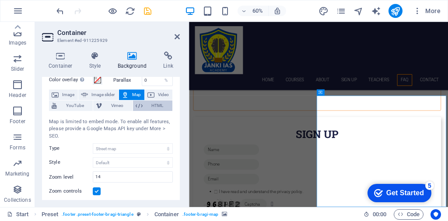
click at [152, 104] on span "HTML" at bounding box center [157, 106] width 24 height 10
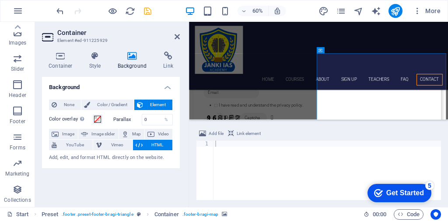
scroll to position [0, 0]
click at [131, 137] on button "Map" at bounding box center [131, 134] width 25 height 10
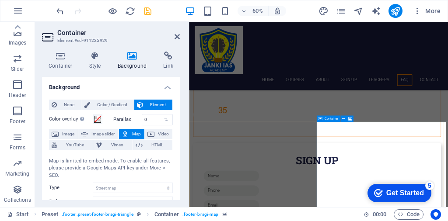
scroll to position [3113, 0]
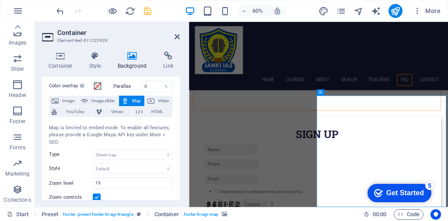
scroll to position [87, 0]
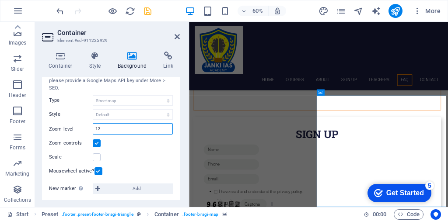
click at [100, 129] on input "13" at bounding box center [132, 129] width 79 height 10
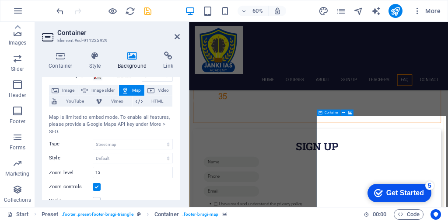
scroll to position [3113, 0]
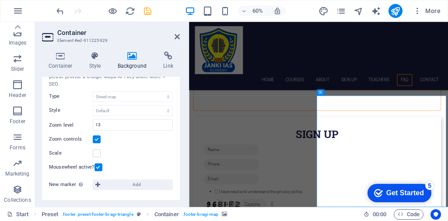
scroll to position [0, 0]
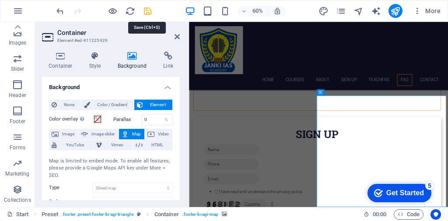
click at [149, 11] on icon "save" at bounding box center [148, 11] width 10 height 10
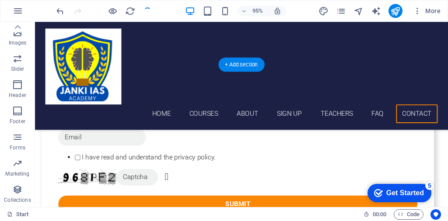
scroll to position [3183, 0]
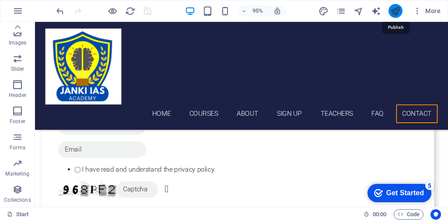
click at [396, 10] on icon "publish" at bounding box center [395, 11] width 10 height 10
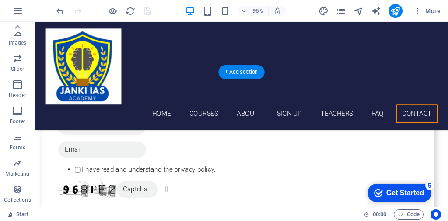
scroll to position [3139, 0]
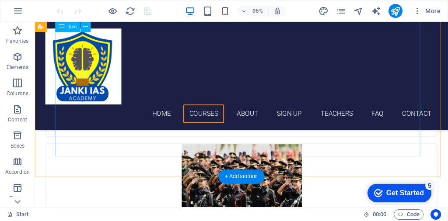
scroll to position [1172, 0]
